Goal: Information Seeking & Learning: Learn about a topic

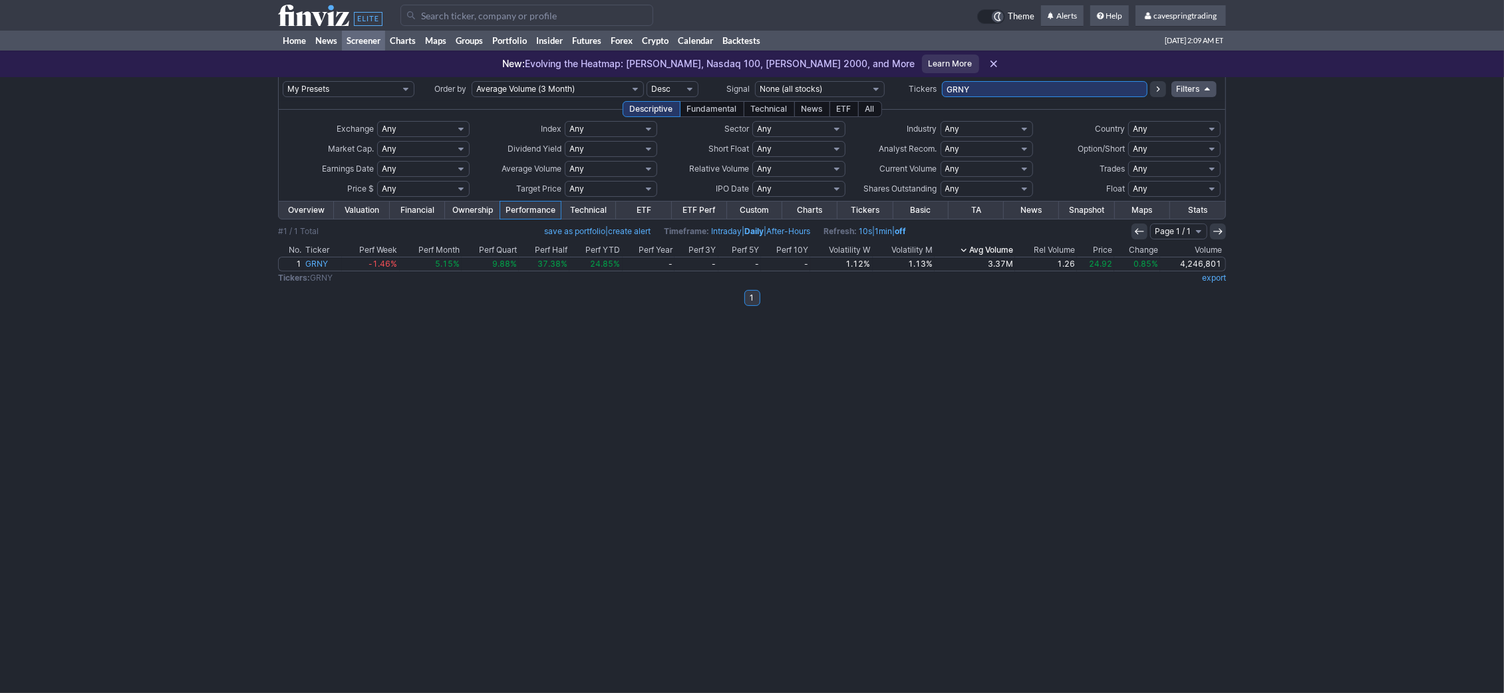
drag, startPoint x: 0, startPoint y: 0, endPoint x: 767, endPoint y: 94, distance: 772.6
click at [942, 94] on input "GRNY" at bounding box center [1045, 89] width 206 height 16
type input "ulty,qyld,ethd,jblu,splb,spib,pff,icln,schz,nly,ashr,pgx,vcsh,vteb,ewh,inda,nvox"
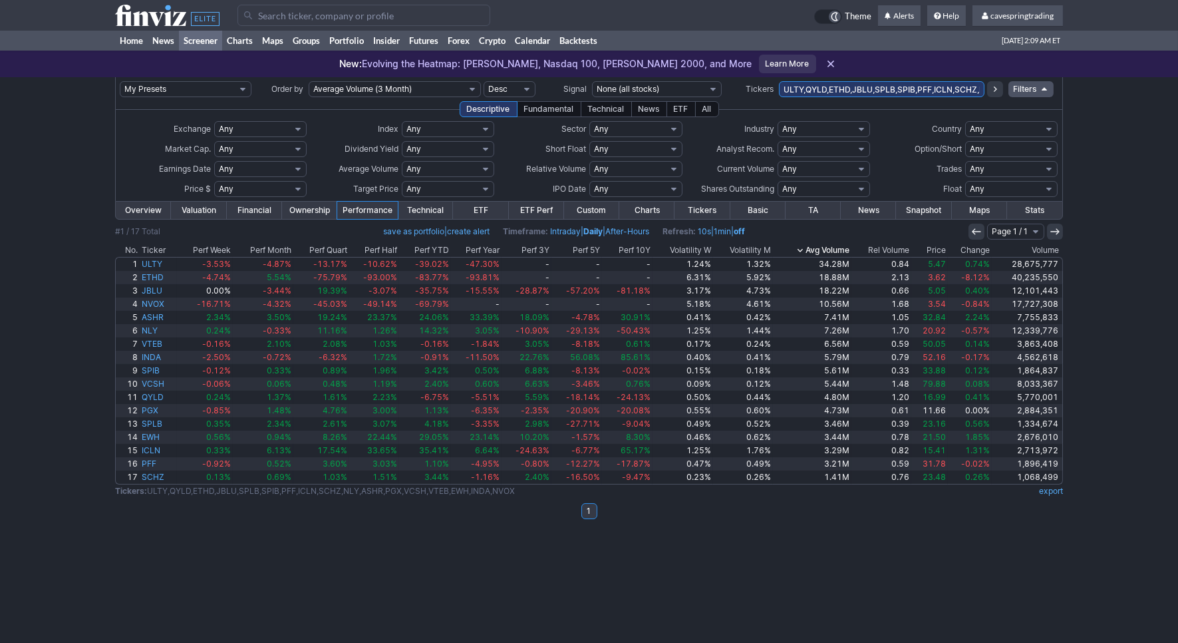
click at [159, 249] on th "Ticker" at bounding box center [158, 249] width 37 height 13
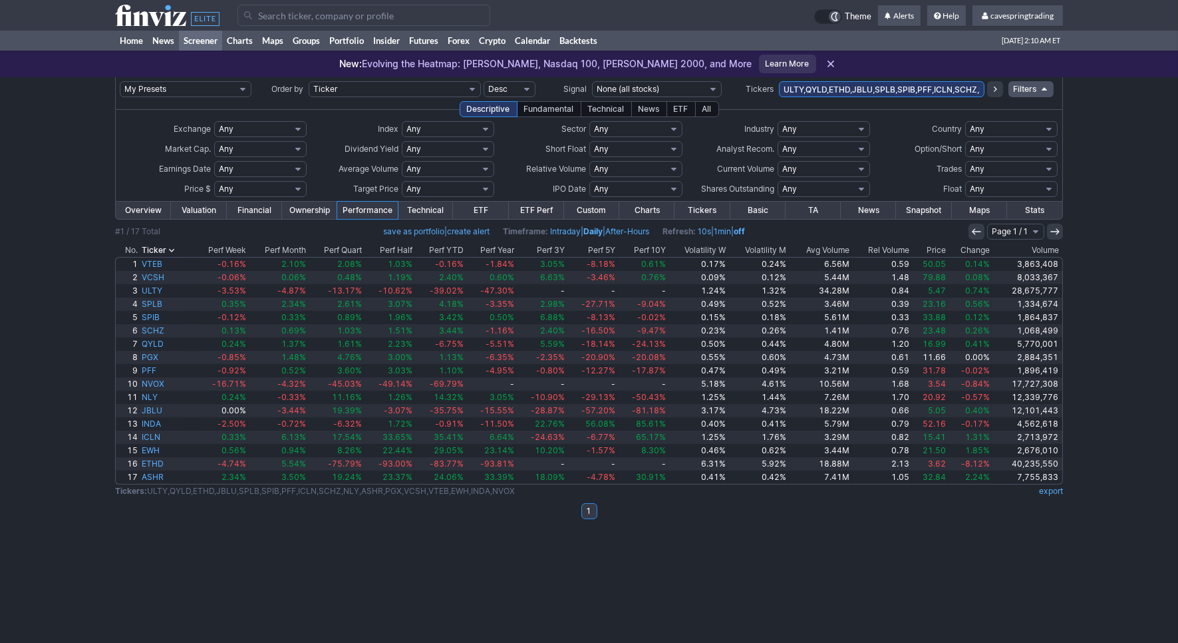
click at [887, 86] on input "ULTY,QYLD,ETHD,JBLU,SPLB,SPIB,PFF,ICLN,SCHZ,NLY,ASHR,PGX,VCSH,VTEB,EWH,INDA,NVOX" at bounding box center [882, 89] width 206 height 16
click at [851, 87] on input "ULTY,QYLD,ETHD,JBLU,SPLB,SPIB,PFF,ICLN,SCHZ,NLY,ASHR,PGX,VCSH,VTEB,EWH,INDA,NVOX" at bounding box center [882, 89] width 206 height 16
type input "pgx"
click at [845, 86] on input "pgx" at bounding box center [882, 89] width 206 height 16
type input "vcsh,vteb,ewh,inda"
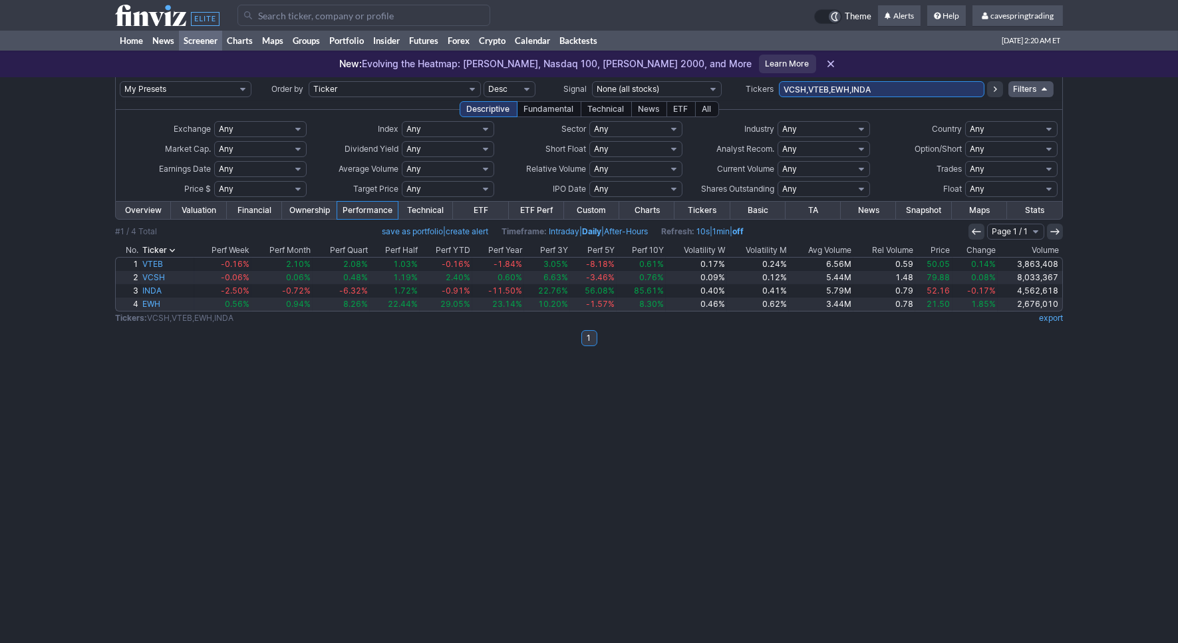
click at [887, 90] on input "VCSH,VTEB,EWH,INDA" at bounding box center [882, 89] width 206 height 16
type input "nvox,mstu,pltd"
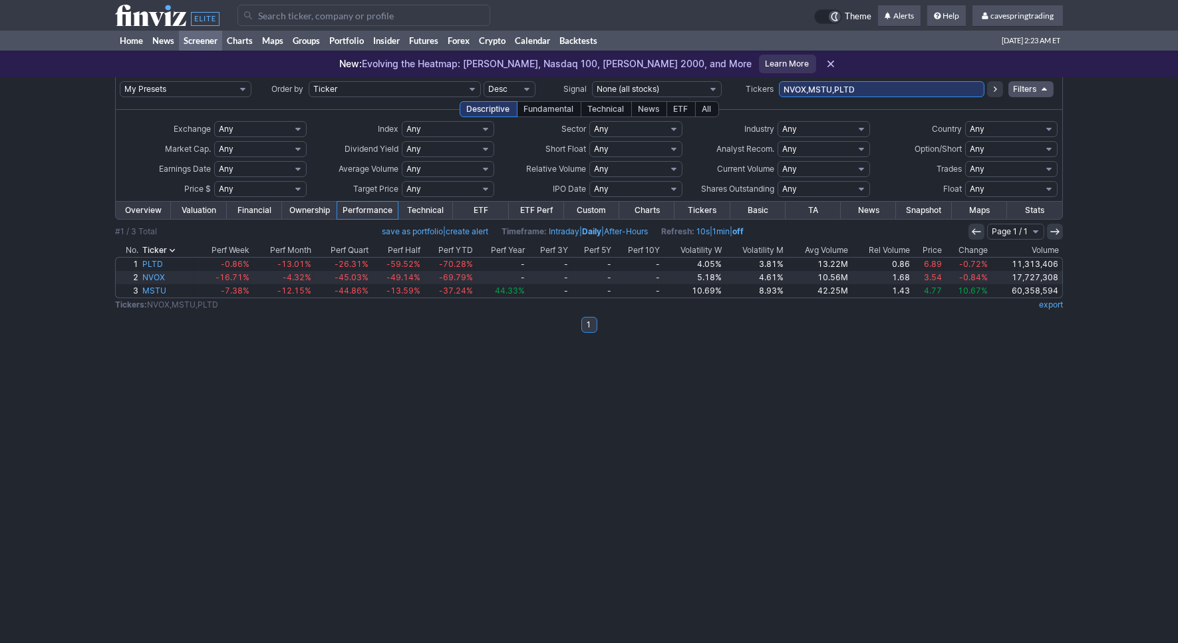
drag, startPoint x: 853, startPoint y: 76, endPoint x: 861, endPoint y: 80, distance: 8.3
click at [854, 76] on div "New: Evolving the Heatmap: Dow Jones, Nasdaq 100, Russell 2000, and More Learn …" at bounding box center [589, 64] width 1178 height 27
click at [864, 92] on input "NVOX,MSTU,PLTD" at bounding box center [882, 89] width 206 height 16
type input "hbi,infy,cnh,vale,mufg,itub,pten,ibrx"
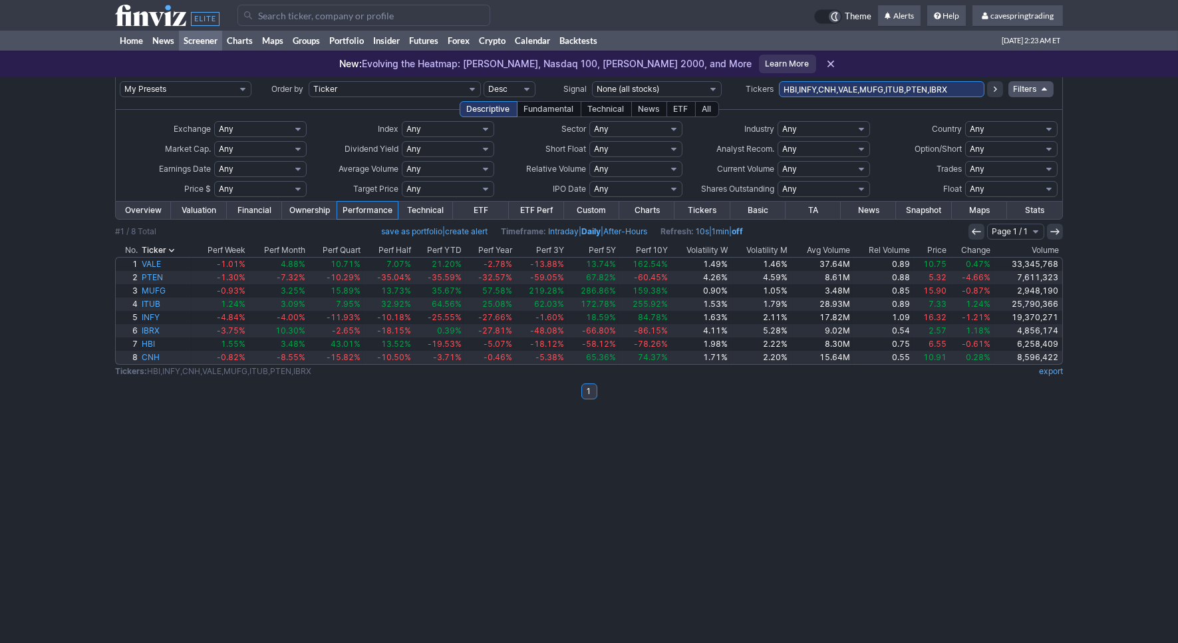
click at [829, 252] on th "Avg Volume" at bounding box center [821, 249] width 63 height 13
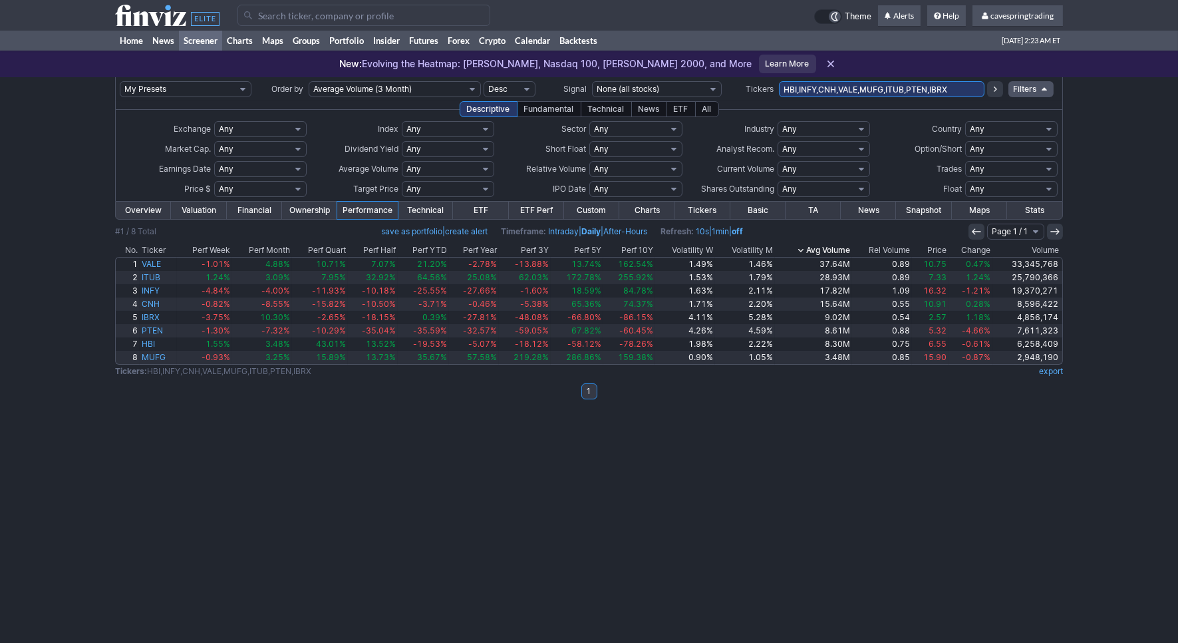
click at [901, 247] on th "Rel Volume" at bounding box center [882, 249] width 60 height 13
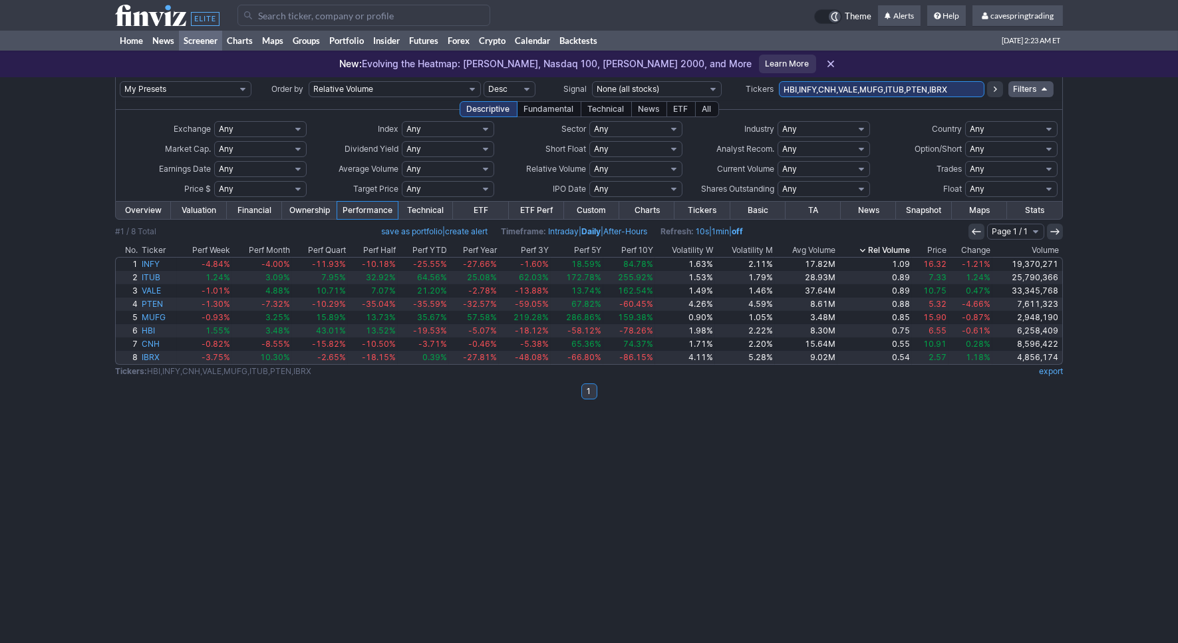
click at [939, 247] on th "Price" at bounding box center [930, 249] width 36 height 13
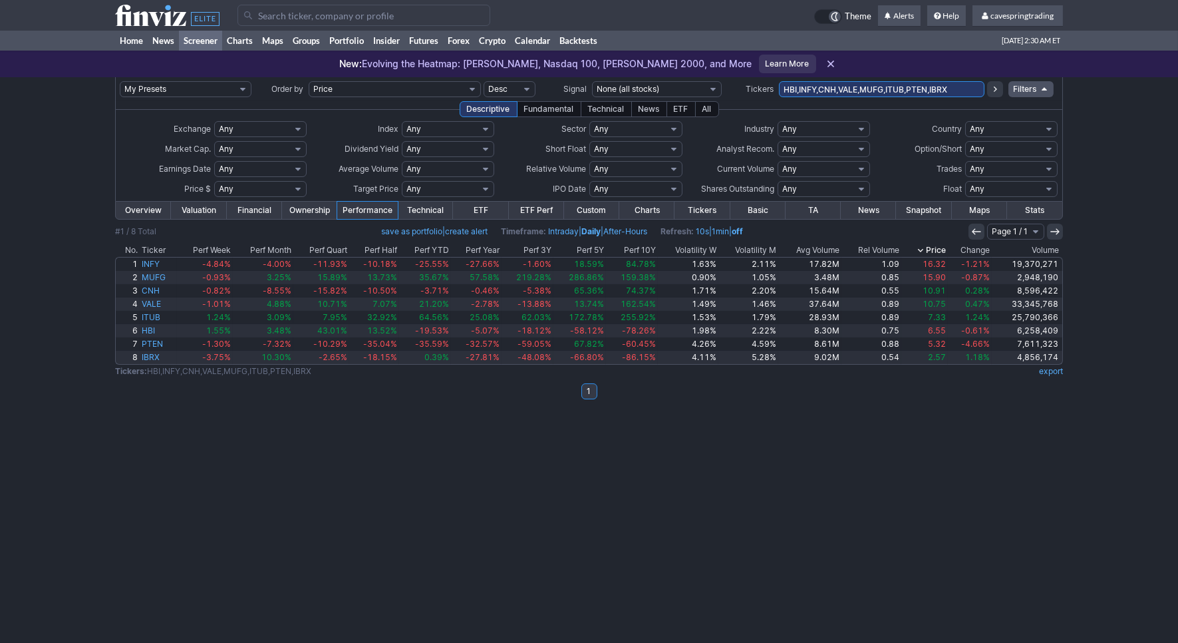
click at [894, 98] on td "HBI,INFY,CNH,VALE,MUFG,ITUB,PTEN,IBRX" at bounding box center [882, 89] width 206 height 24
click at [900, 86] on input "HBI,INFY,CNH,VALE,MUFG,ITUB,PTEN,IBRX" at bounding box center [882, 89] width 206 height 16
type input "ulty"
